Goal: Information Seeking & Learning: Check status

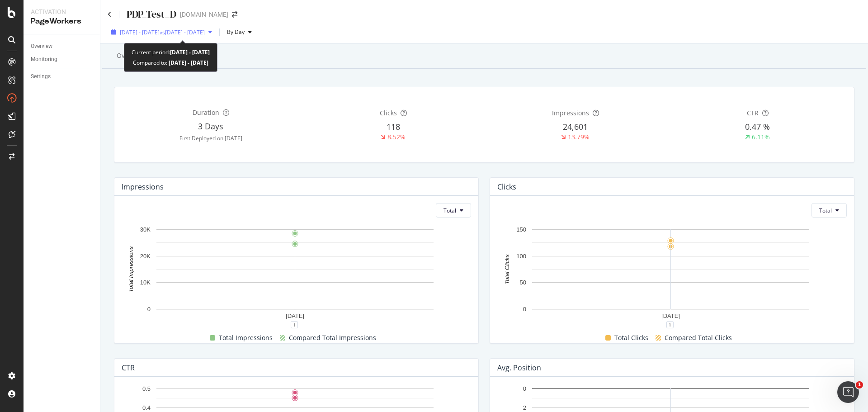
click at [160, 34] on span "[DATE] - [DATE]" at bounding box center [140, 32] width 40 height 8
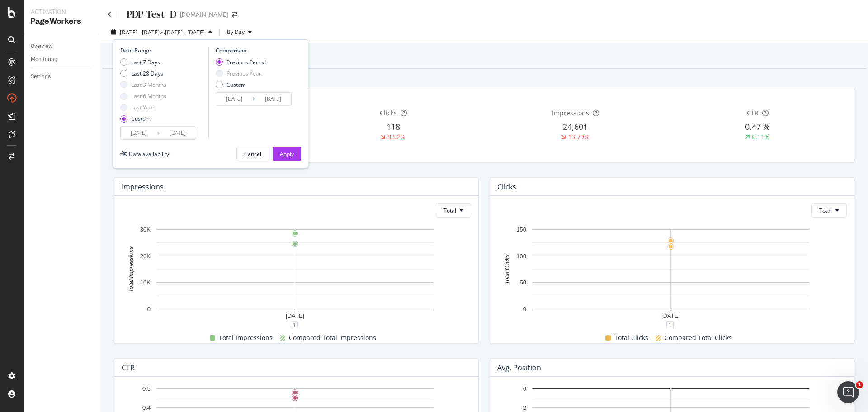
click at [180, 137] on input "[DATE]" at bounding box center [178, 133] width 36 height 13
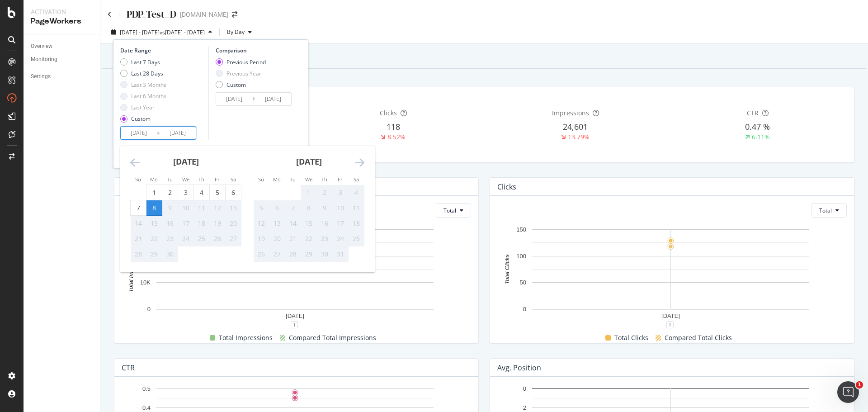
click at [585, 76] on div "Overview Reporting Duration 3 Days First Deployed on [DATE] Clicks 118 8.52% Im…" at bounding box center [484, 393] width 768 height 701
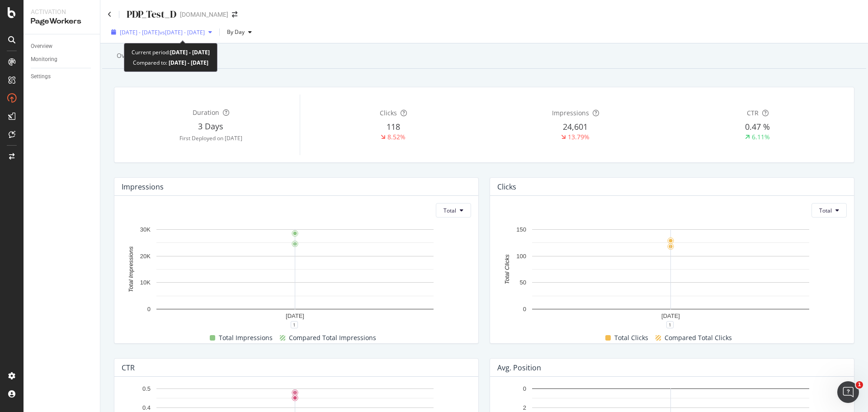
click at [208, 36] on div "[DATE] - [DATE] vs [DATE] - [DATE]" at bounding box center [162, 32] width 108 height 14
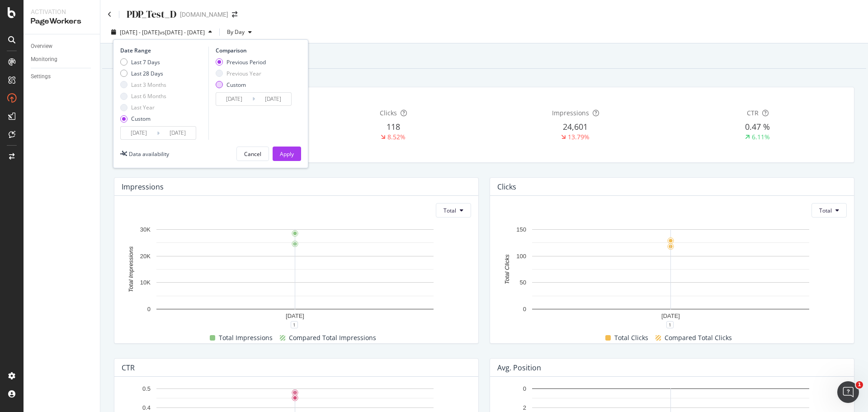
click at [221, 87] on div "Custom" at bounding box center [219, 84] width 7 height 7
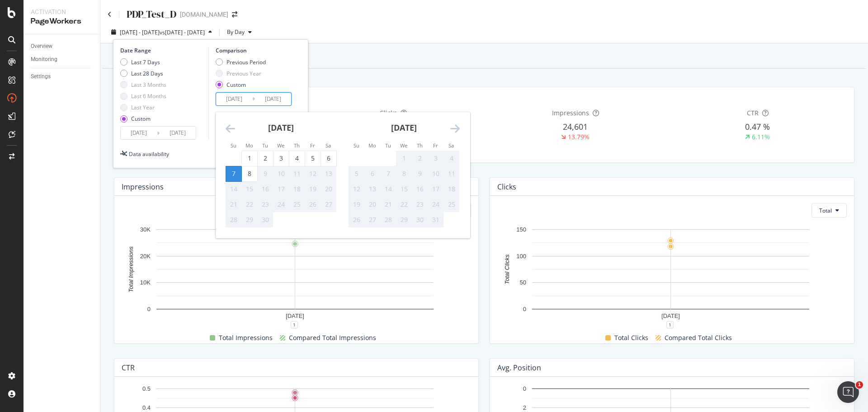
click at [232, 98] on input "[DATE]" at bounding box center [234, 99] width 36 height 13
click at [250, 165] on div "1" at bounding box center [249, 158] width 15 height 15
type input "[DATE]"
click at [250, 165] on div "1" at bounding box center [249, 158] width 15 height 15
type input "[DATE]"
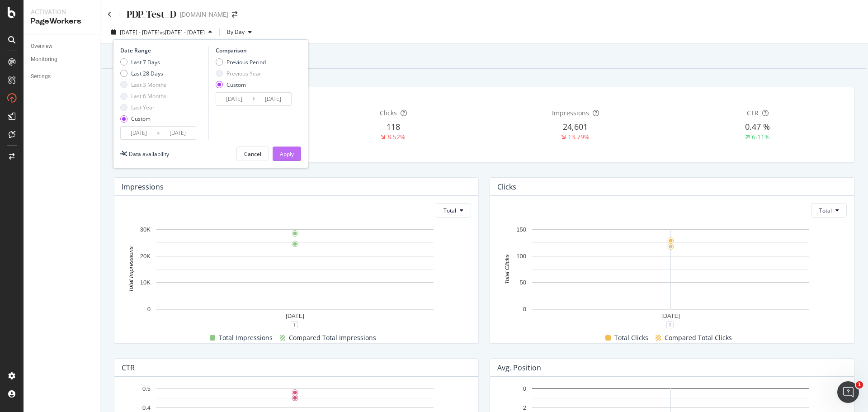
click at [286, 160] on div "Apply" at bounding box center [287, 154] width 14 height 14
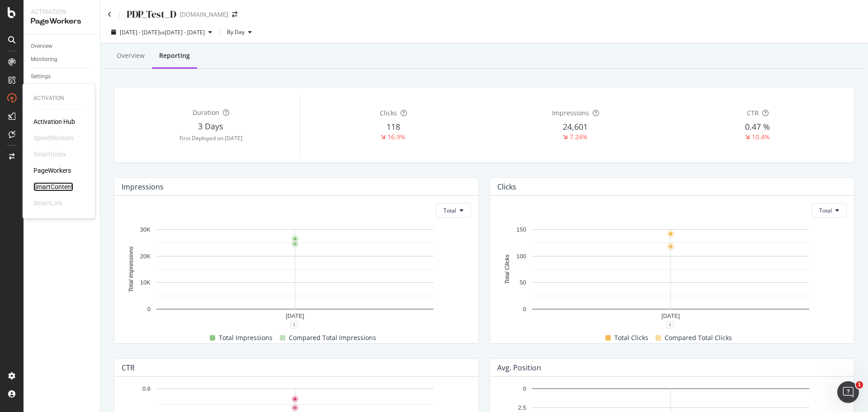
drag, startPoint x: 59, startPoint y: 187, endPoint x: 67, endPoint y: 169, distance: 19.8
click at [59, 187] on div "SmartContent" at bounding box center [53, 186] width 40 height 9
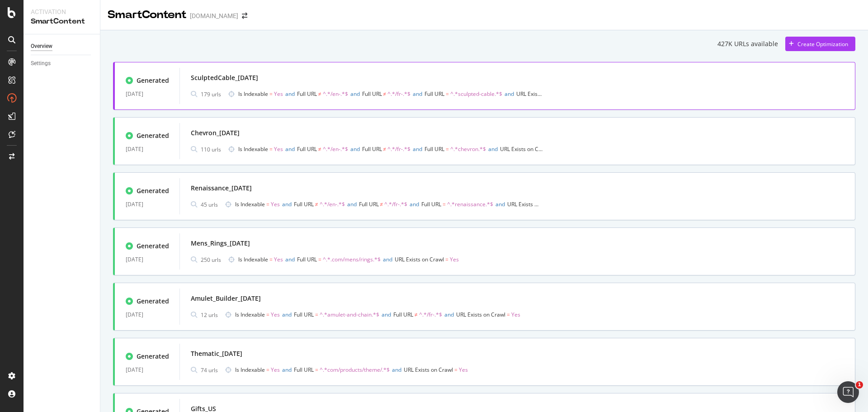
click at [332, 66] on div "Generated [DATE] SculptedCable_[DATE] 179 urls Is Indexable = Yes and Full URL …" at bounding box center [484, 86] width 743 height 48
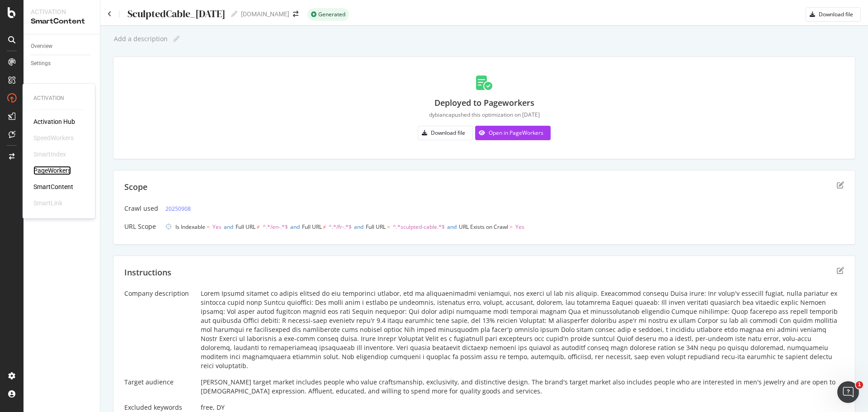
click at [65, 173] on div "PageWorkers" at bounding box center [52, 170] width 38 height 9
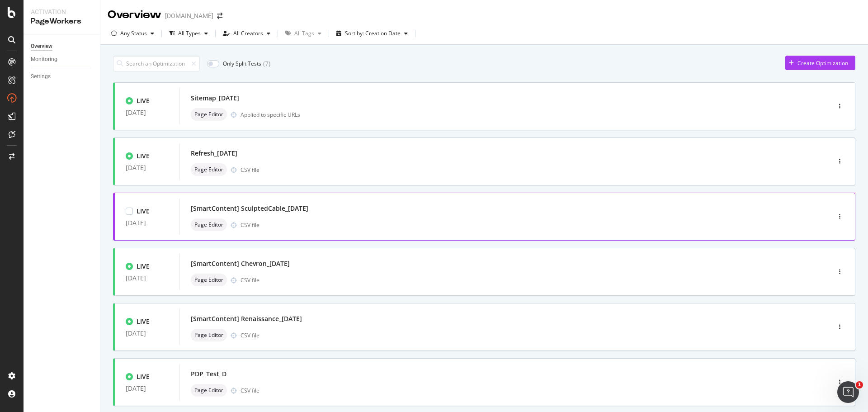
click at [359, 214] on div "[SmartContent] SculptedCable_[DATE]" at bounding box center [492, 208] width 602 height 13
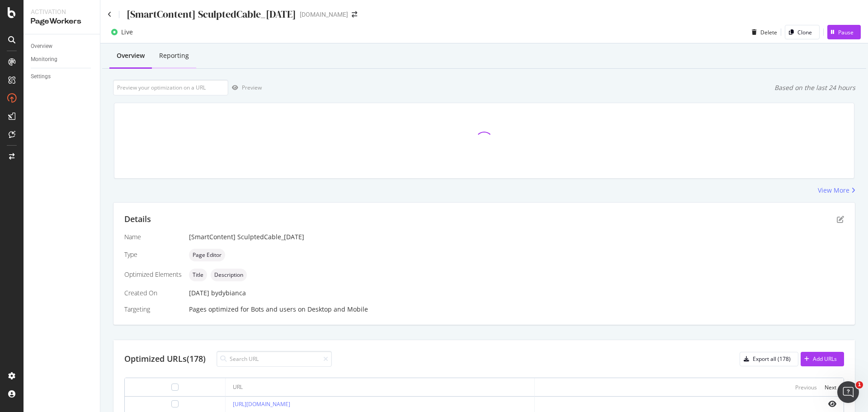
click at [185, 59] on div "Reporting" at bounding box center [174, 55] width 30 height 9
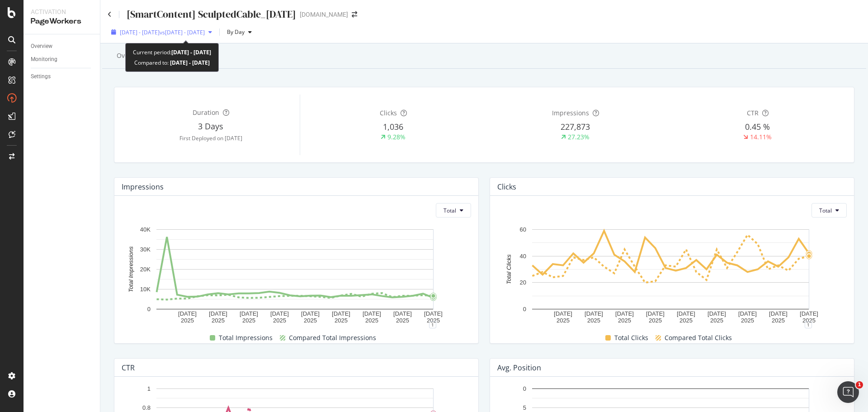
click at [205, 28] on span "vs [DATE] - [DATE]" at bounding box center [182, 32] width 45 height 8
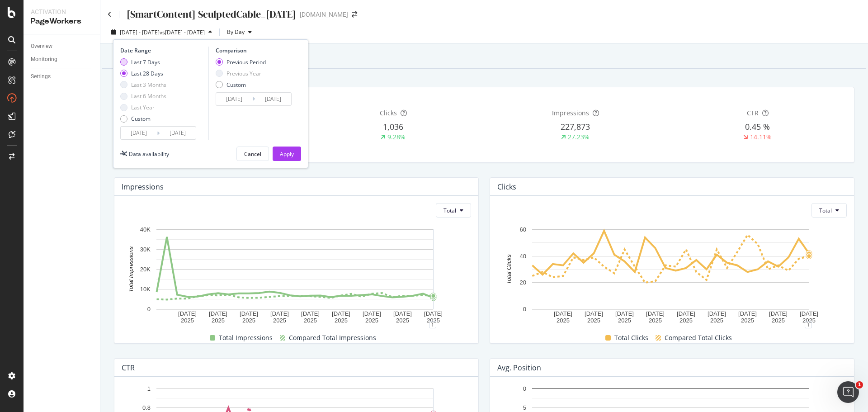
click at [126, 62] on div "Last 7 Days" at bounding box center [123, 61] width 7 height 7
type input "[DATE]"
click at [289, 161] on div "Apply" at bounding box center [287, 154] width 14 height 14
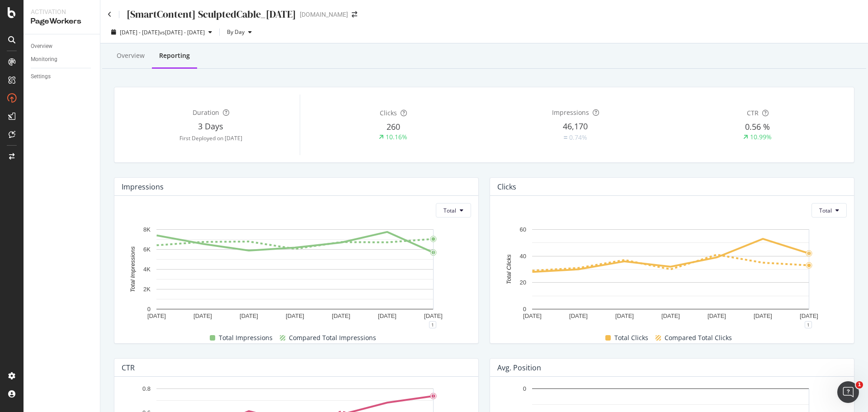
click at [107, 14] on div "[SmartContent] SculptedCable_[DATE] [DOMAIN_NAME]" at bounding box center [484, 10] width 768 height 21
click at [108, 13] on icon at bounding box center [110, 14] width 4 height 6
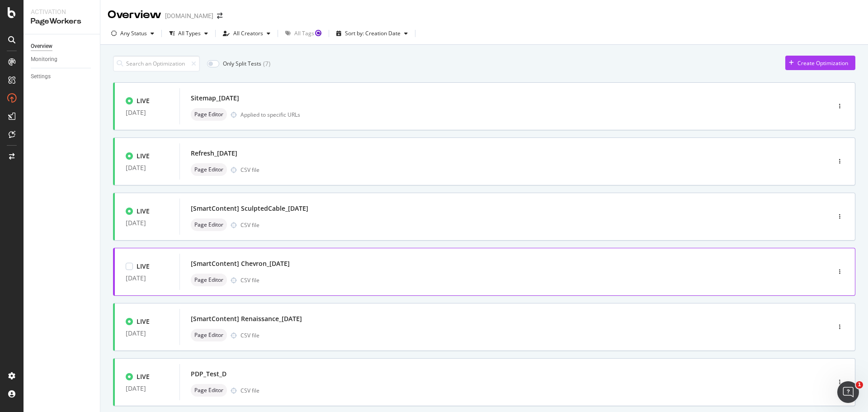
click at [354, 271] on div "[SmartContent] Chevron_[DATE] Page Editor CSV file" at bounding box center [492, 271] width 602 height 29
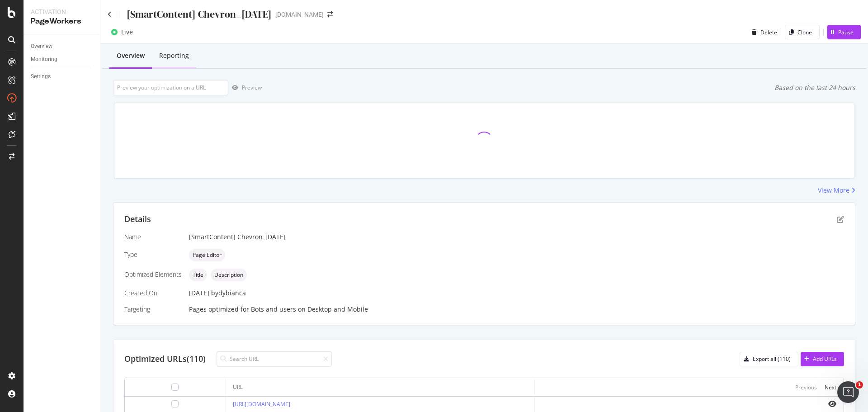
click at [186, 54] on div "Reporting" at bounding box center [174, 55] width 30 height 9
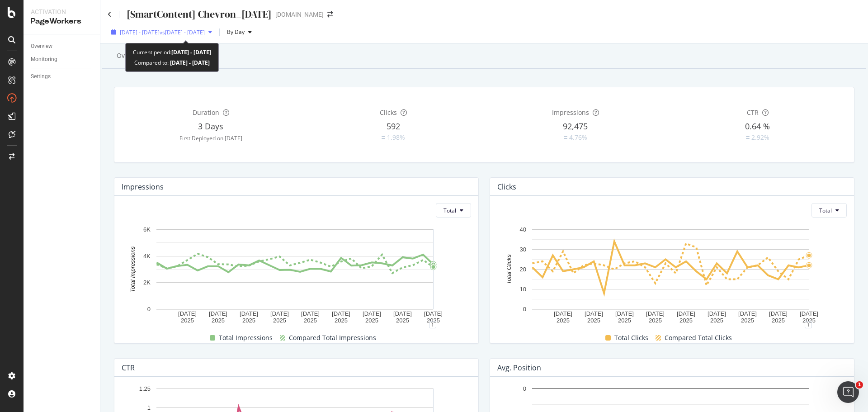
click at [147, 35] on span "[DATE] - [DATE]" at bounding box center [140, 32] width 40 height 8
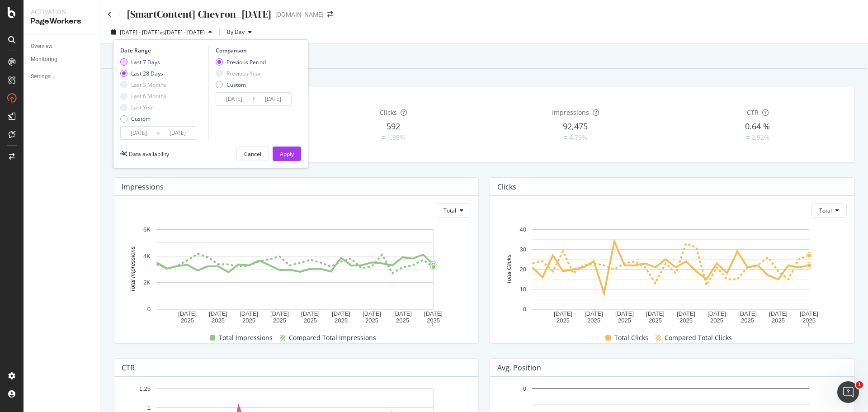
click at [127, 63] on div "Last 7 Days" at bounding box center [123, 61] width 7 height 7
type input "[DATE]"
click at [289, 149] on div "Apply" at bounding box center [287, 154] width 14 height 14
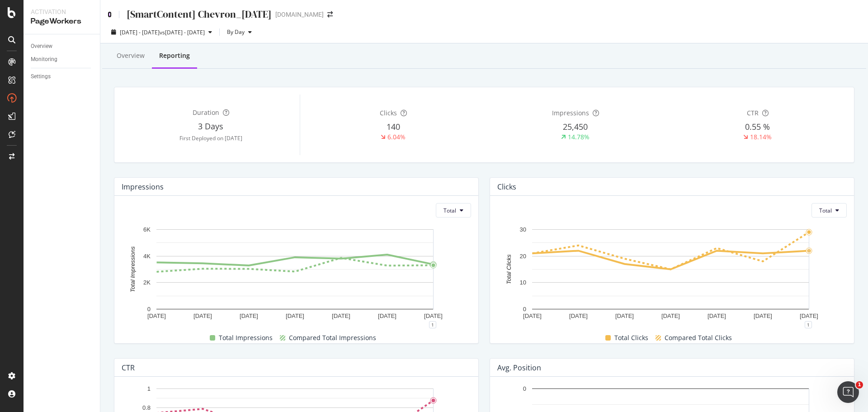
click at [110, 17] on icon at bounding box center [110, 14] width 4 height 6
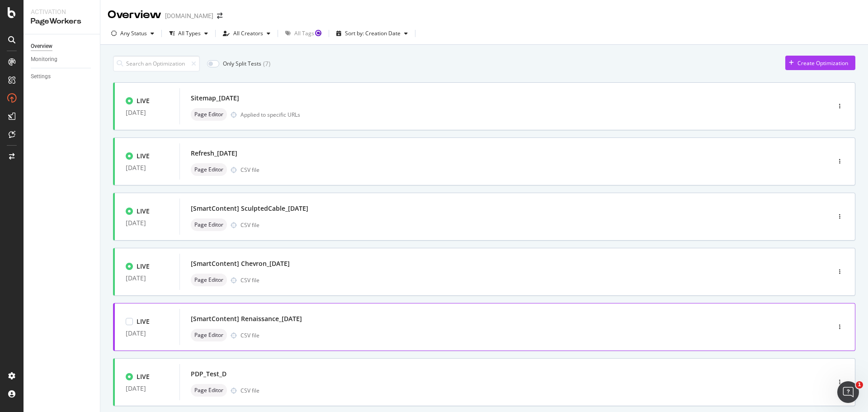
click at [292, 325] on div "[SmartContent] Renaissance_[DATE]" at bounding box center [492, 319] width 602 height 13
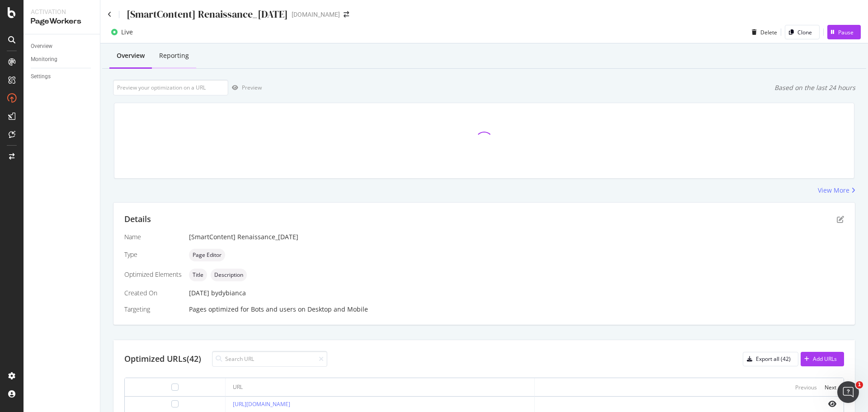
click at [183, 56] on div "Reporting" at bounding box center [174, 55] width 30 height 9
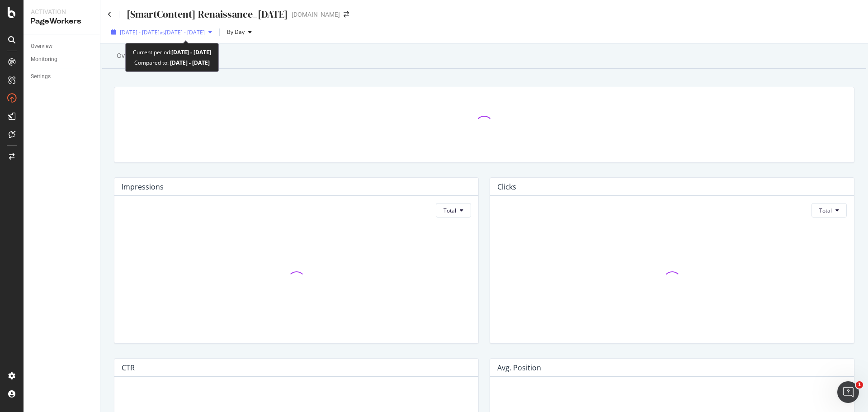
click at [159, 35] on span "[DATE] - [DATE]" at bounding box center [140, 32] width 40 height 8
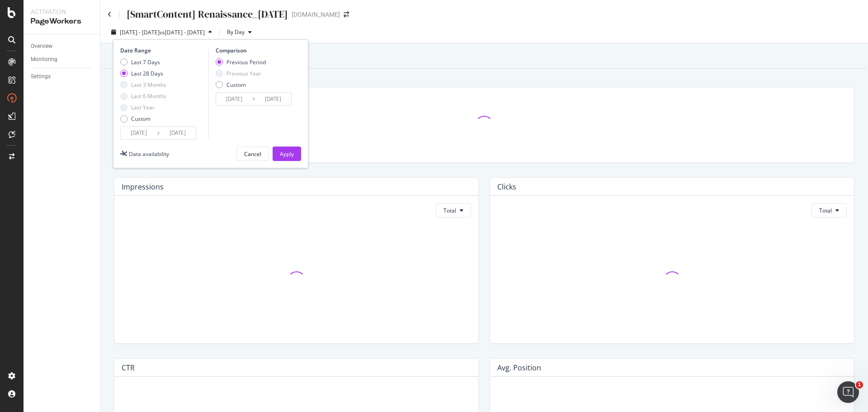
click at [124, 66] on div "Last 7 Days Last 28 Days Last 3 Months Last 6 Months Last Year Custom" at bounding box center [143, 92] width 46 height 68
click at [129, 61] on div "Last 7 Days" at bounding box center [143, 62] width 46 height 8
type input "[DATE]"
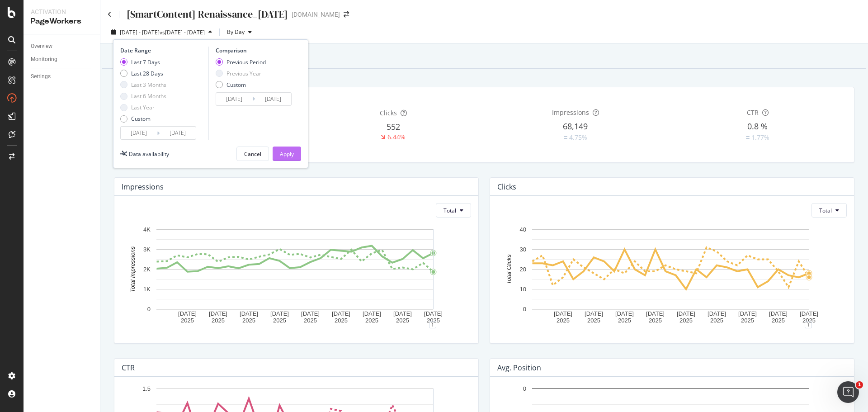
click at [297, 152] on button "Apply" at bounding box center [287, 154] width 28 height 14
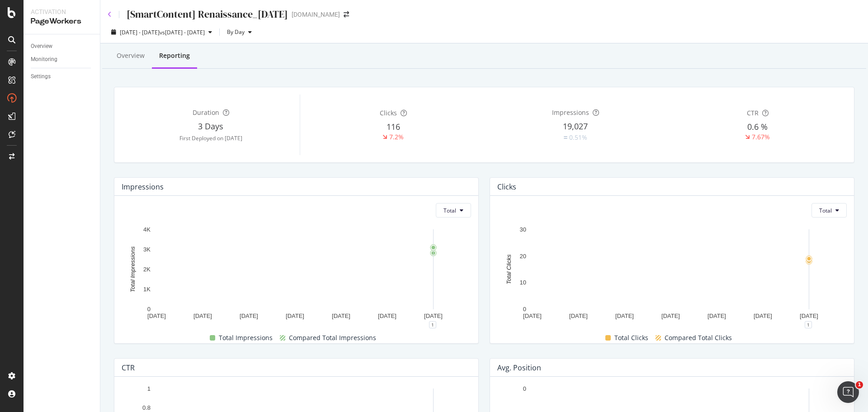
click at [111, 12] on div "[SmartContent] Renaissance_[DATE]" at bounding box center [198, 14] width 180 height 14
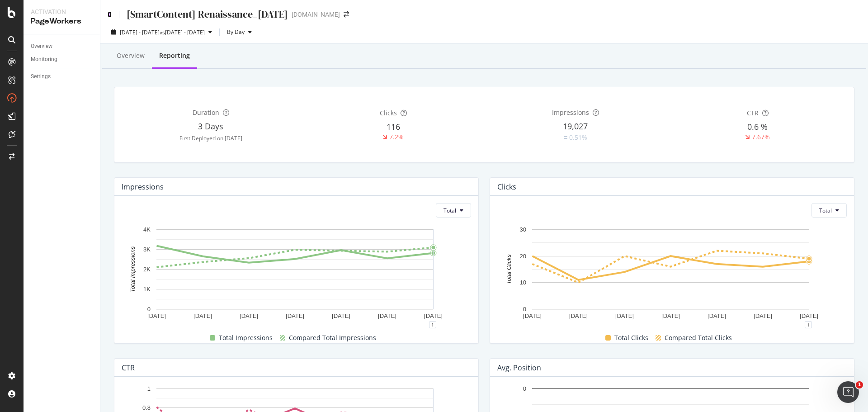
click at [111, 12] on icon at bounding box center [110, 14] width 4 height 6
